Goal: Find specific page/section: Find specific page/section

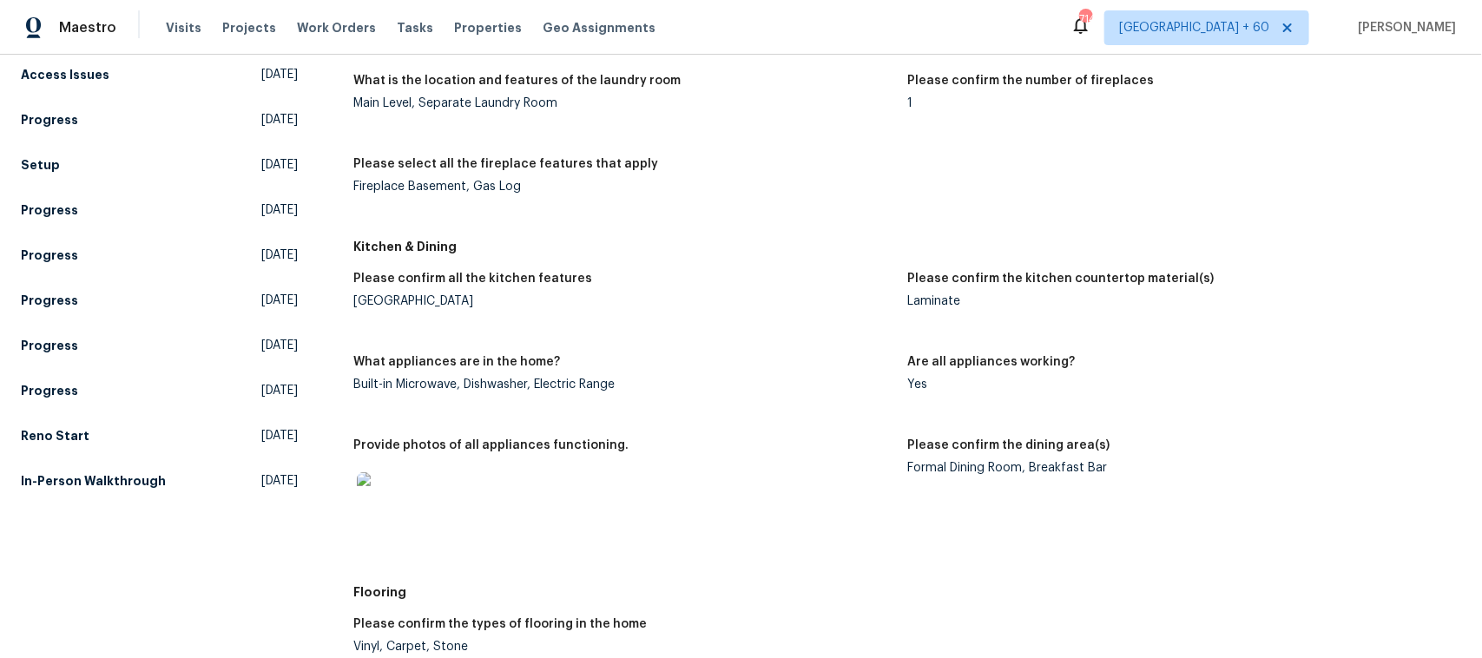
scroll to position [1411, 0]
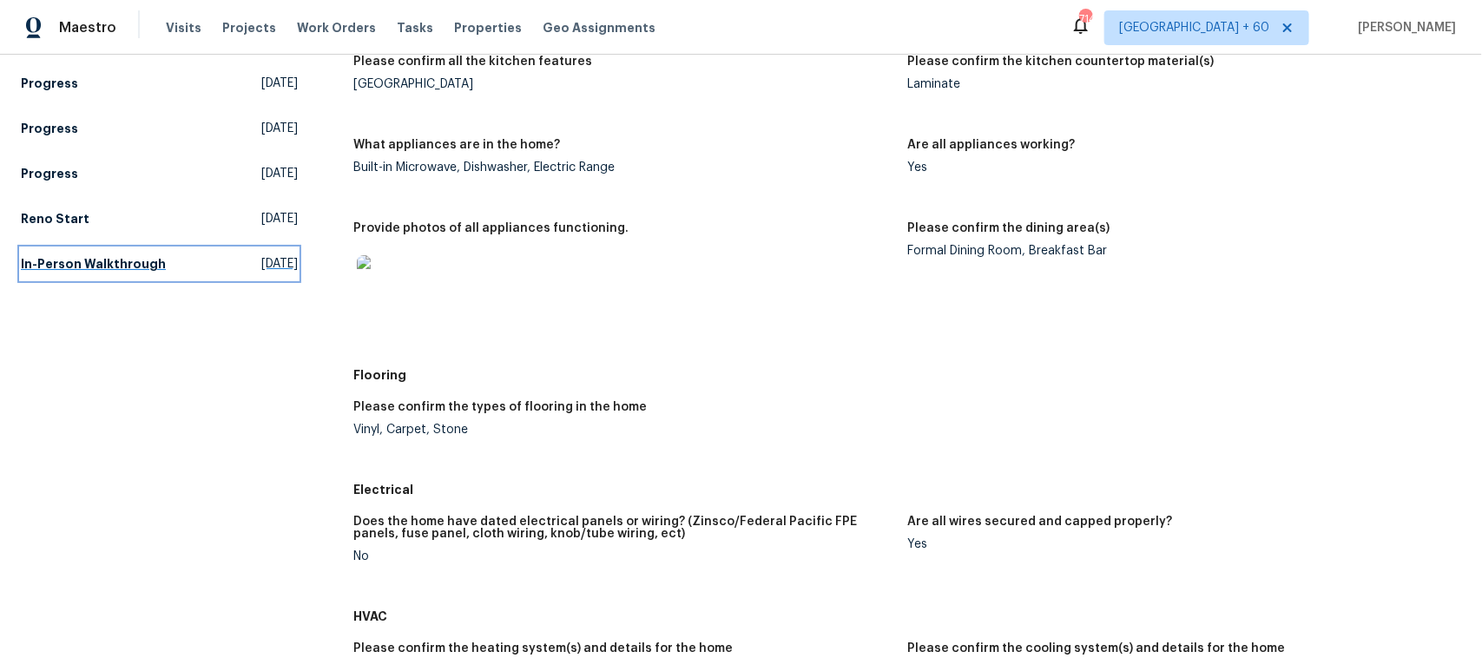
click at [156, 258] on link "In-Person Walkthrough [DATE]" at bounding box center [159, 263] width 277 height 31
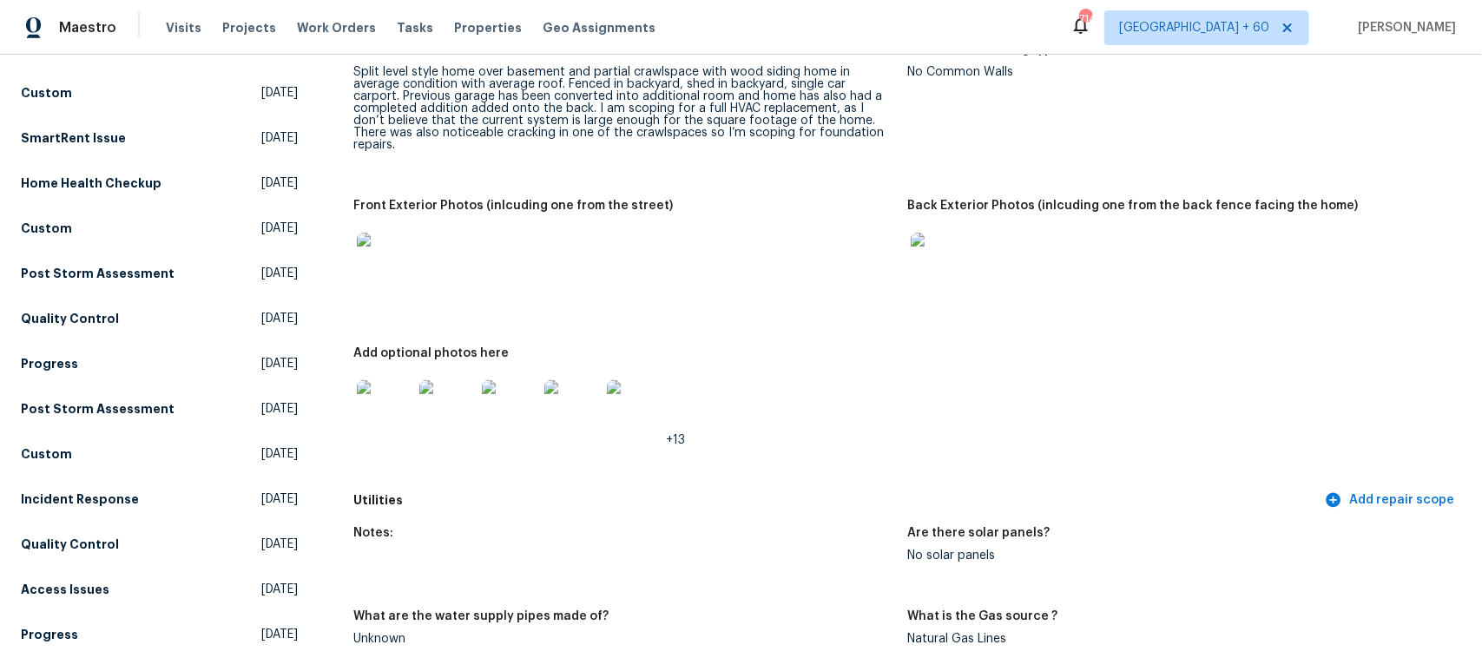
scroll to position [543, 0]
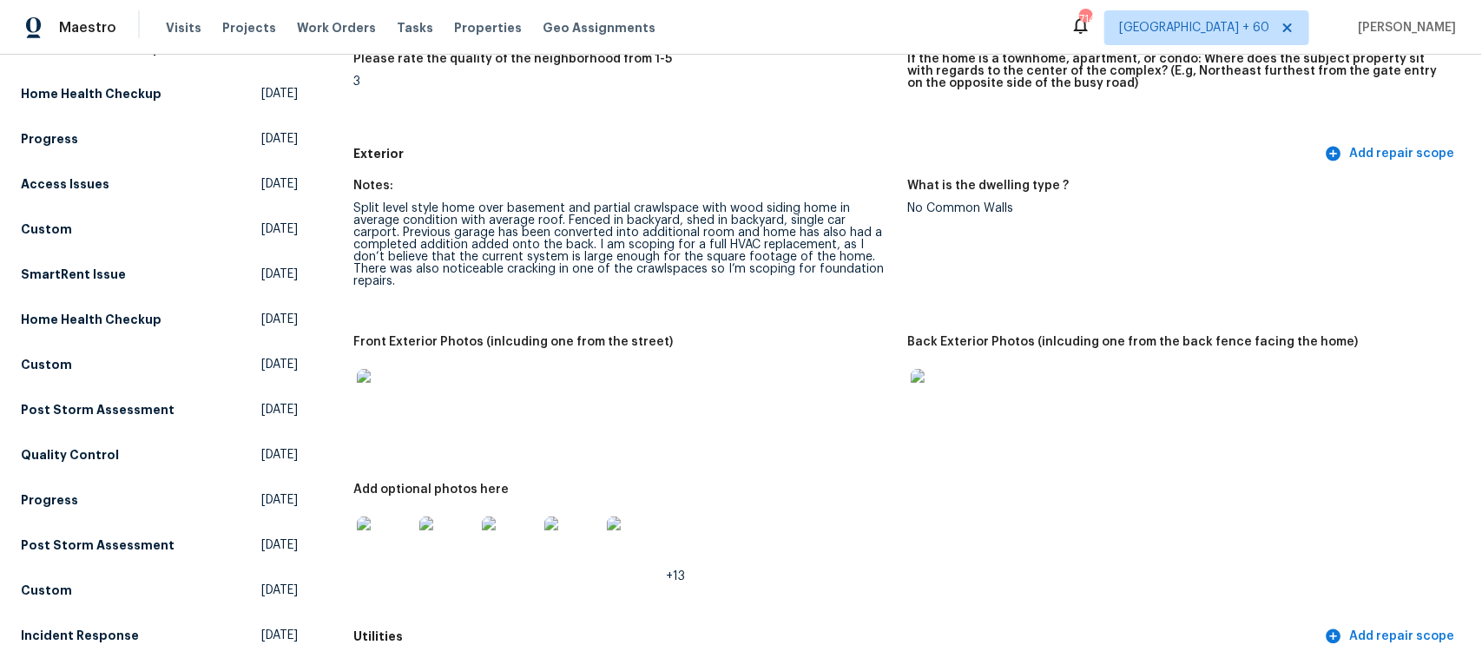
click at [927, 373] on img at bounding box center [939, 397] width 56 height 56
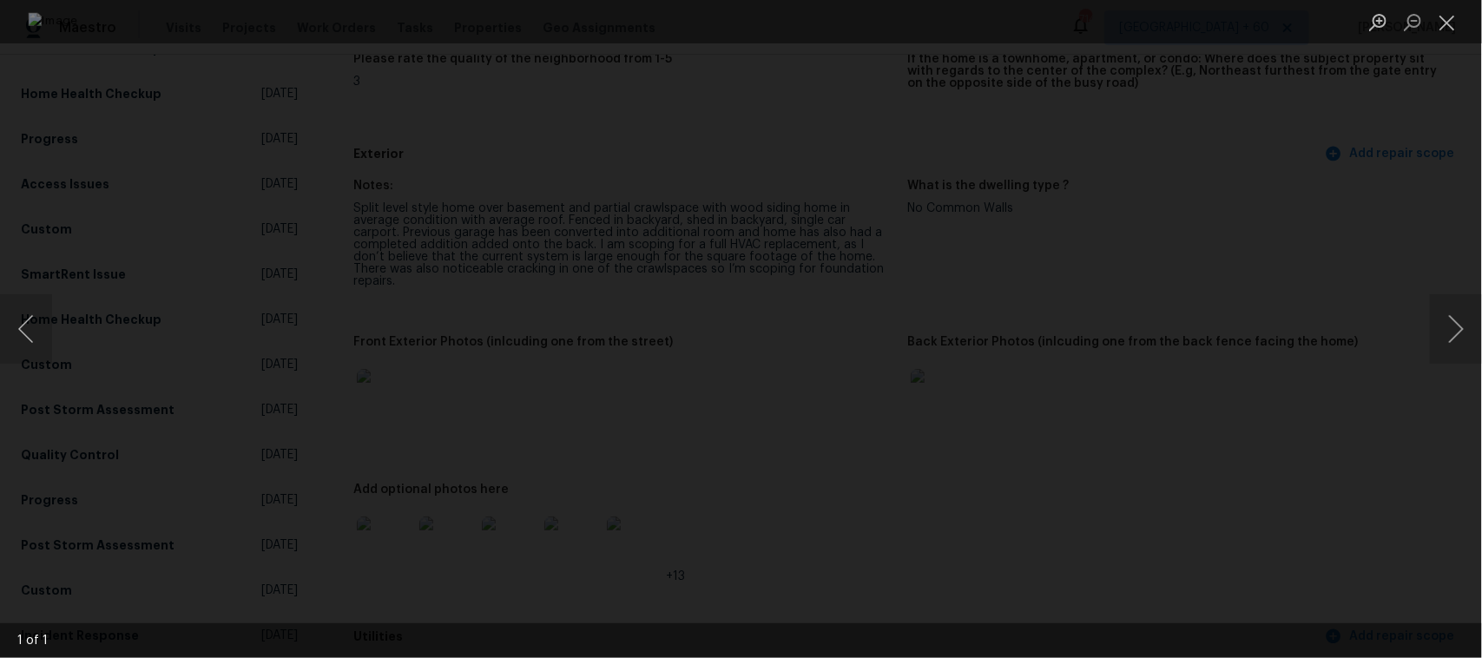
click at [1107, 302] on img "Lightbox" at bounding box center [742, 328] width 1426 height 633
click at [771, 280] on img "Lightbox" at bounding box center [742, 328] width 1426 height 633
click at [1286, 265] on div "Lightbox" at bounding box center [741, 329] width 1482 height 658
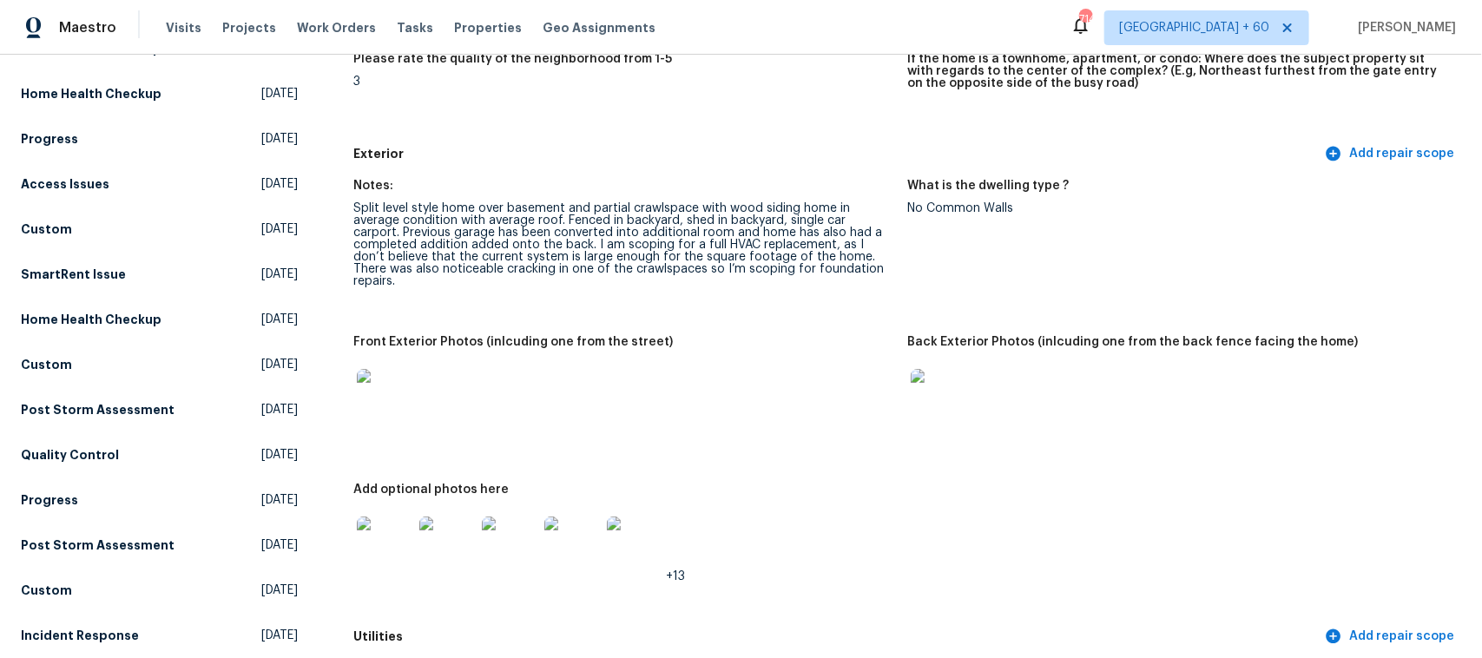
click at [385, 369] on img at bounding box center [385, 397] width 56 height 56
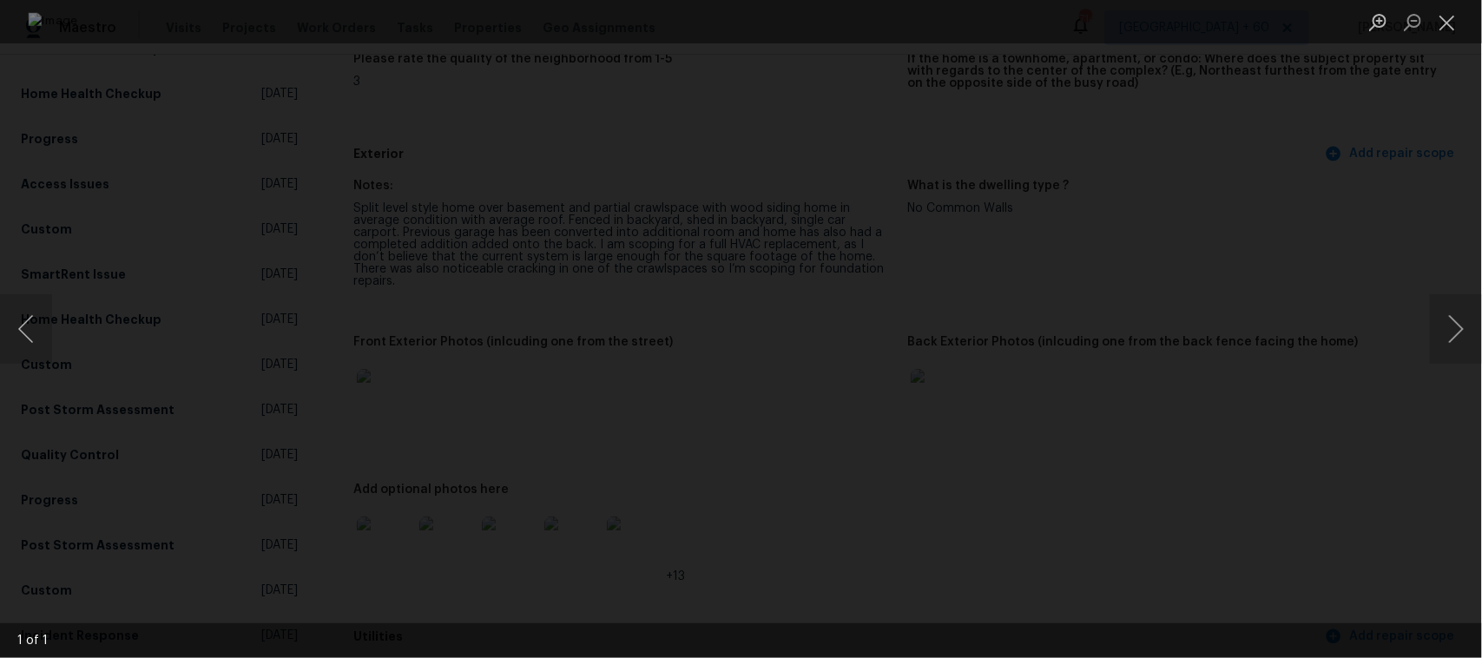
click at [953, 378] on img "Lightbox" at bounding box center [742, 328] width 1426 height 633
click at [1450, 28] on button "Close lightbox" at bounding box center [1447, 22] width 35 height 30
